Goal: Check status: Check status

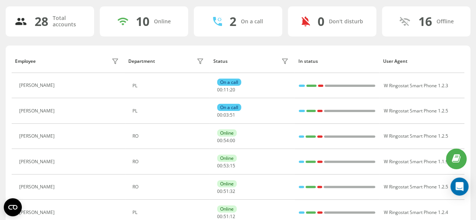
scroll to position [197, 0]
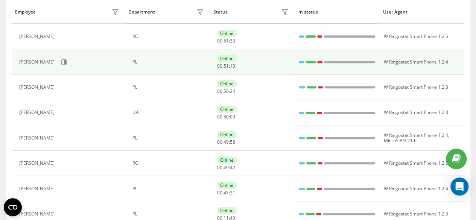
click at [64, 56] on div "[PERSON_NAME]" at bounding box center [70, 62] width 102 height 13
click at [70, 57] on button at bounding box center [63, 61] width 11 height 11
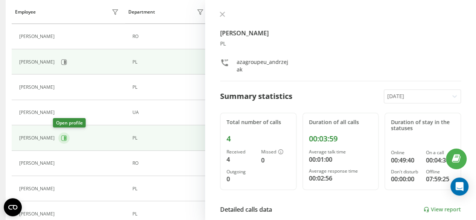
click at [61, 135] on icon at bounding box center [64, 138] width 6 height 6
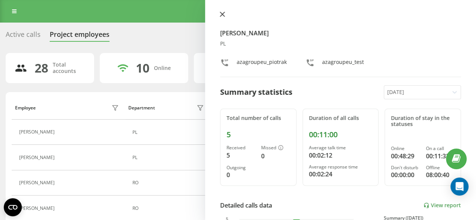
click at [221, 15] on icon at bounding box center [222, 14] width 5 height 5
